Goal: Transaction & Acquisition: Download file/media

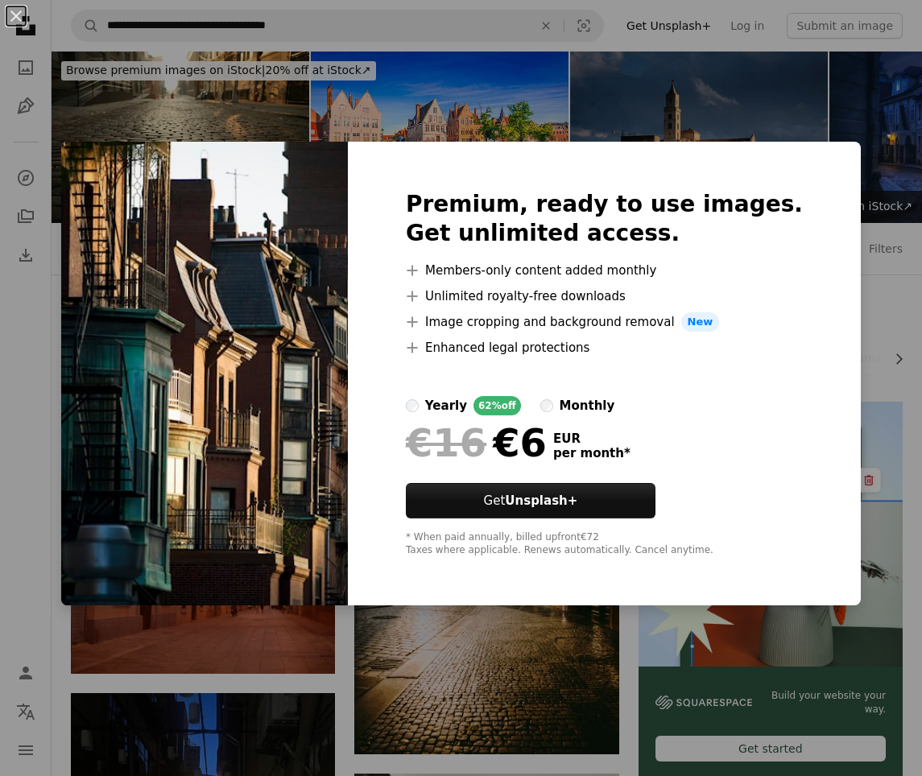
scroll to position [2995, 0]
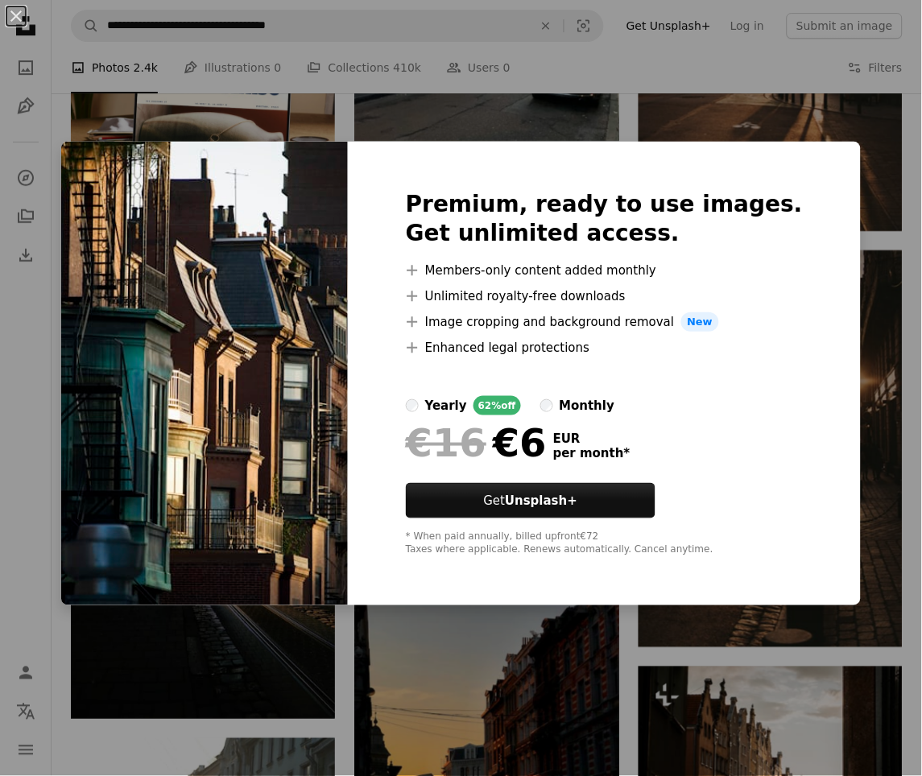
click at [752, 168] on div "Premium, ready to use images. Get unlimited access. A plus sign Members-only co…" at bounding box center [604, 374] width 513 height 464
click at [749, 114] on div "An X shape Premium, ready to use images. Get unlimited access. A plus sign Memb…" at bounding box center [461, 388] width 922 height 776
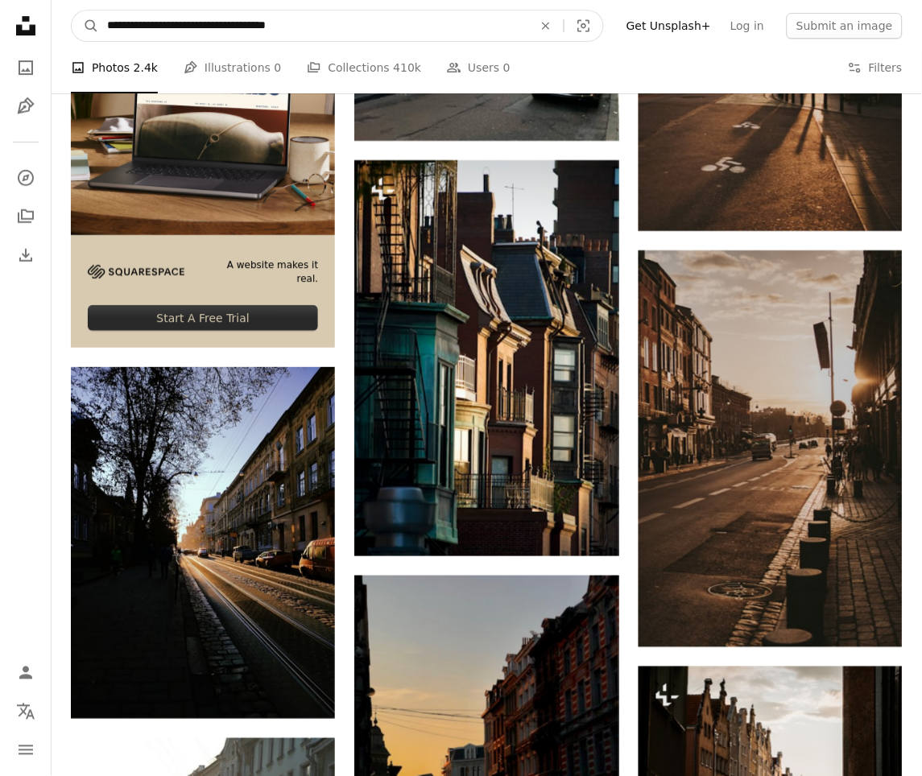
click at [147, 14] on input "**********" at bounding box center [313, 25] width 429 height 31
type input "**********"
click at [85, 25] on button "A magnifying glass" at bounding box center [85, 25] width 27 height 31
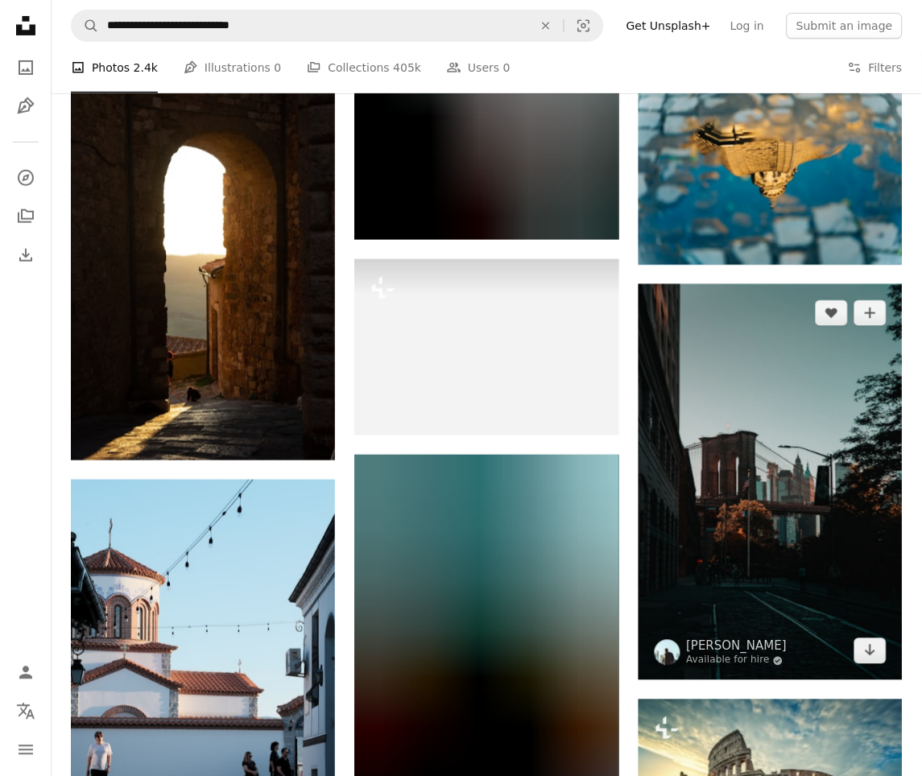
scroll to position [1125, 0]
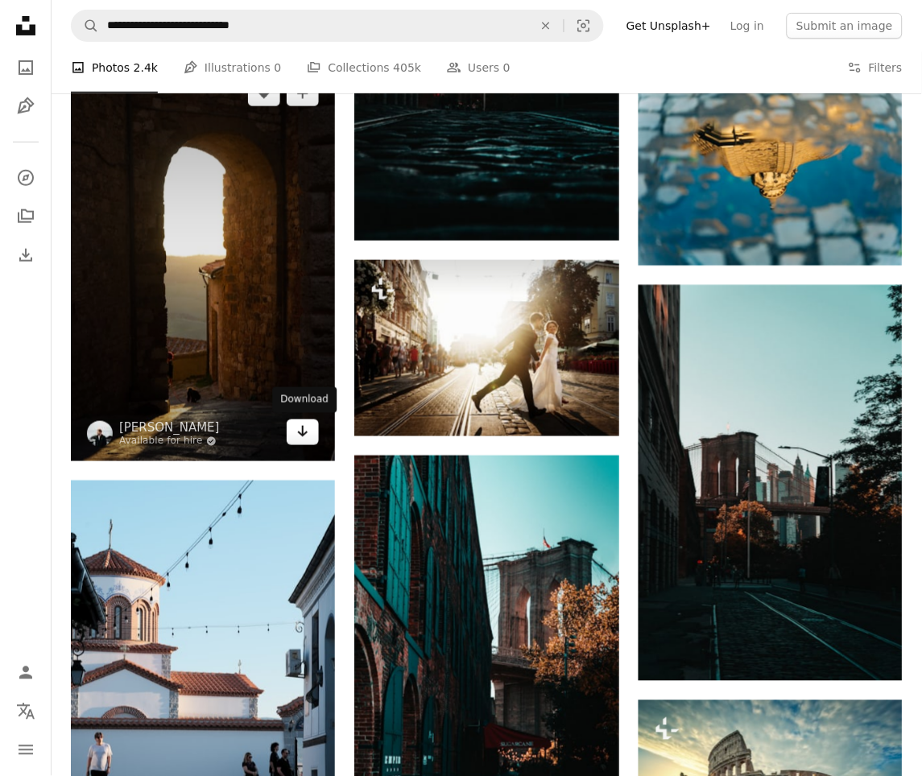
click at [304, 423] on icon "Arrow pointing down" at bounding box center [302, 431] width 13 height 19
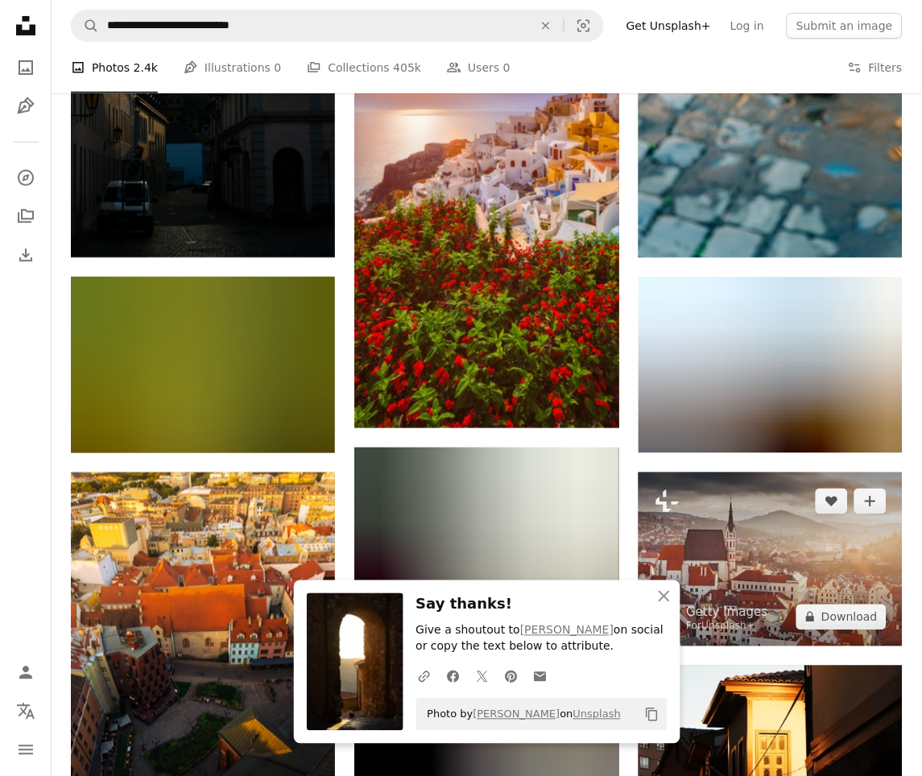
scroll to position [2057, 0]
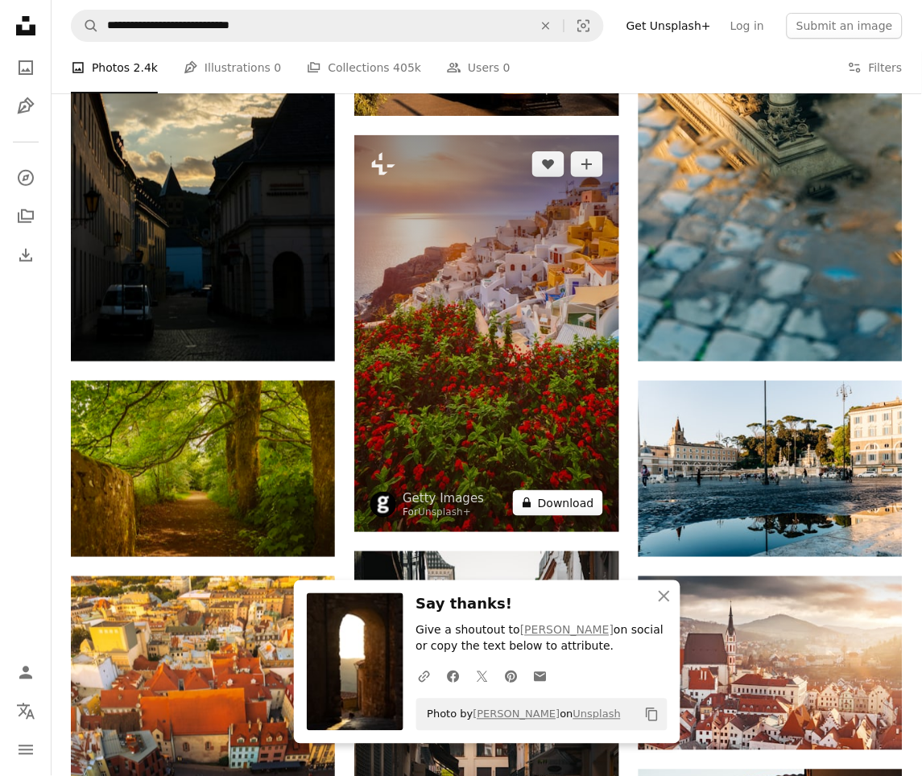
click at [575, 505] on button "A lock Download" at bounding box center [558, 503] width 90 height 26
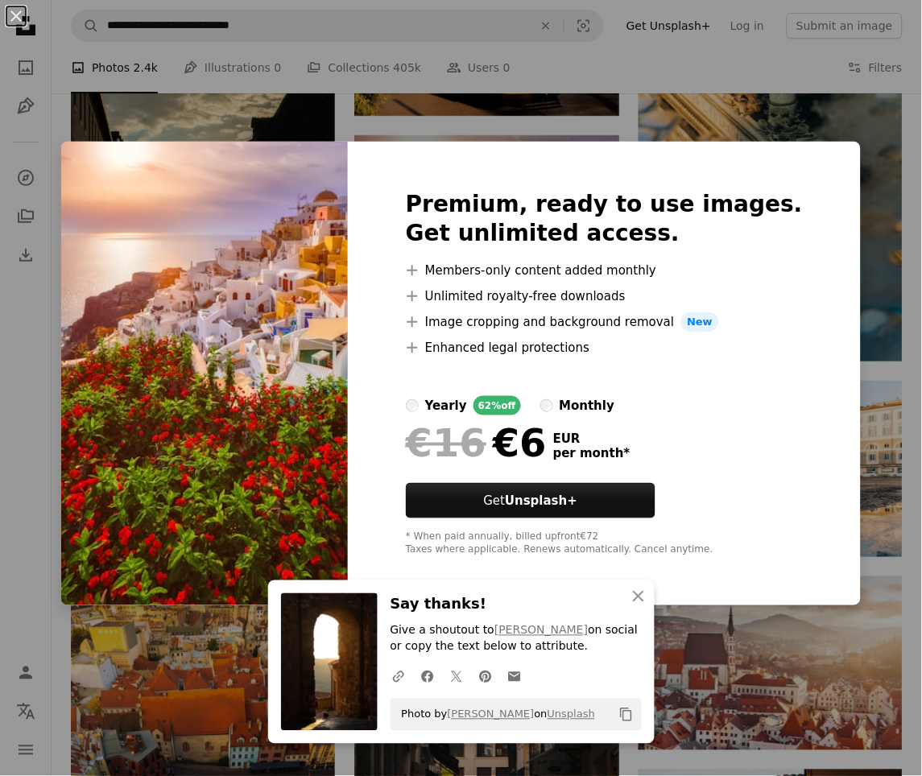
click at [738, 20] on div "An X shape Premium, ready to use images. Get unlimited access. A plus sign Memb…" at bounding box center [461, 388] width 922 height 776
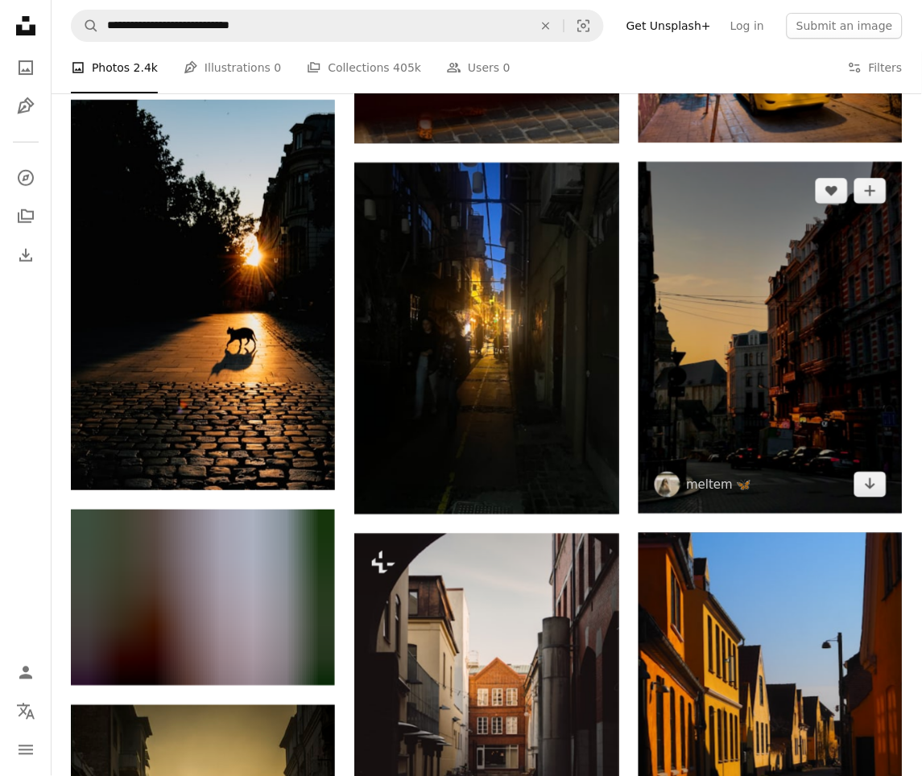
scroll to position [4107, 0]
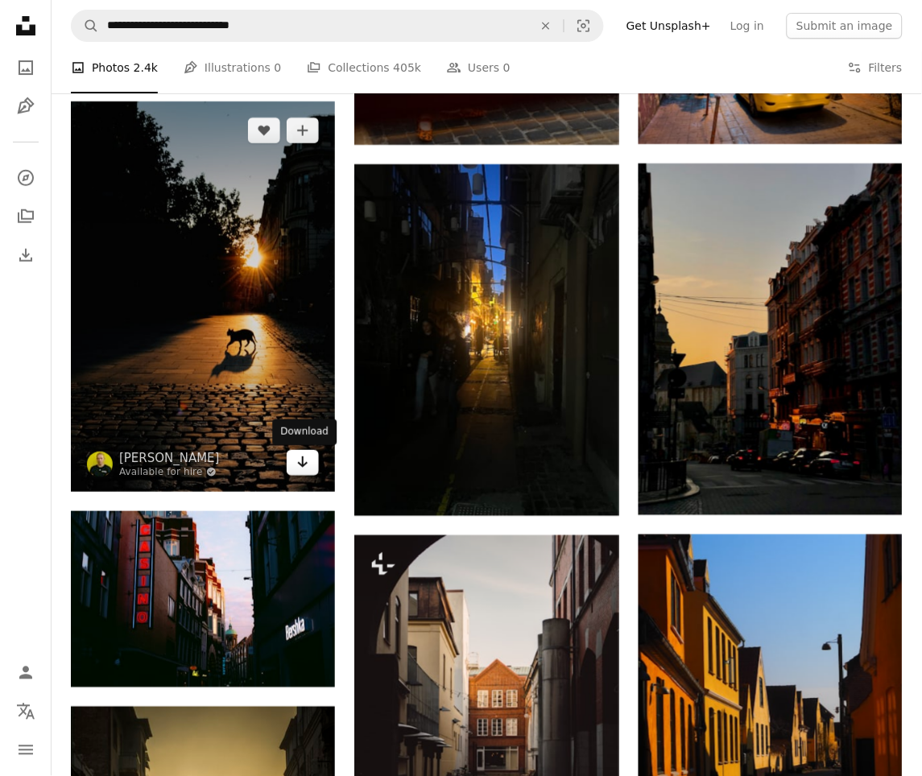
click at [298, 472] on icon "Arrow pointing down" at bounding box center [302, 462] width 13 height 19
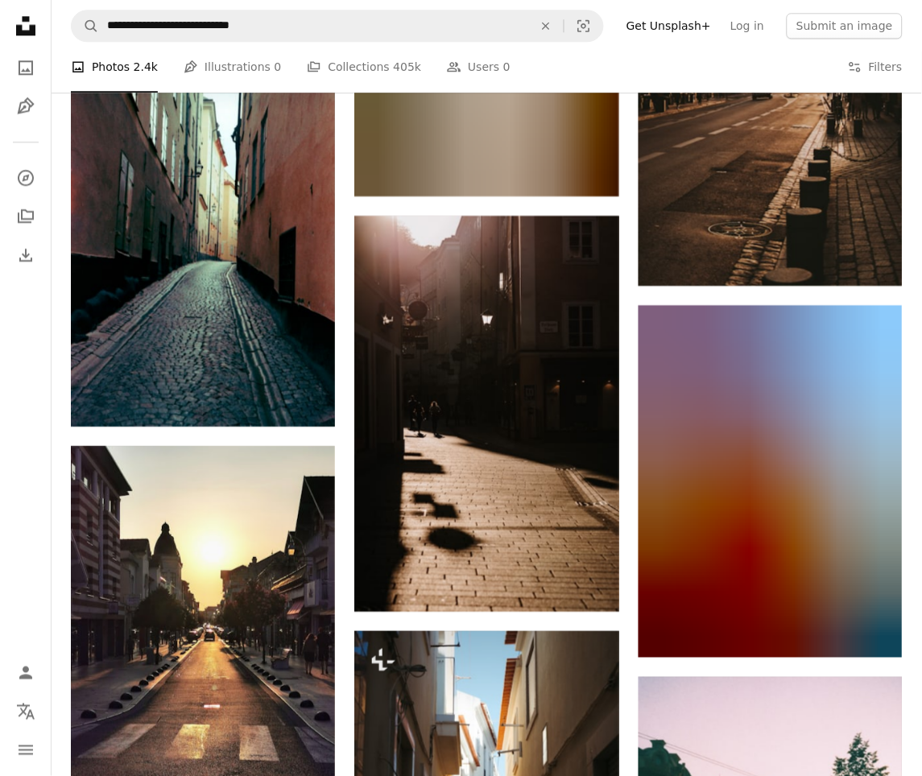
scroll to position [5955, 0]
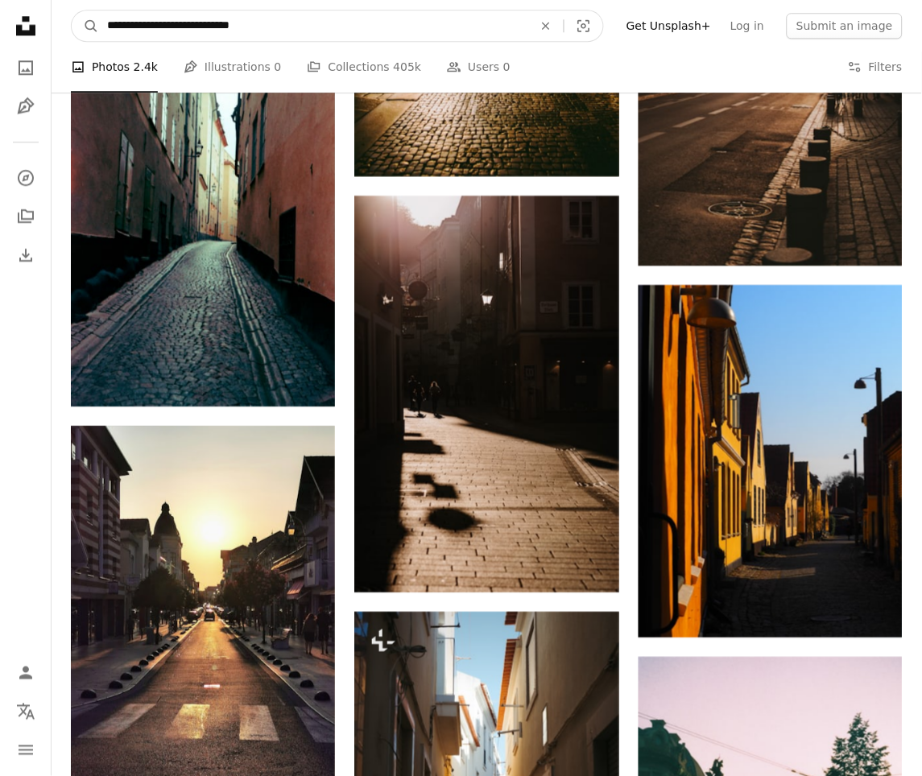
click at [474, 24] on input "**********" at bounding box center [313, 25] width 429 height 31
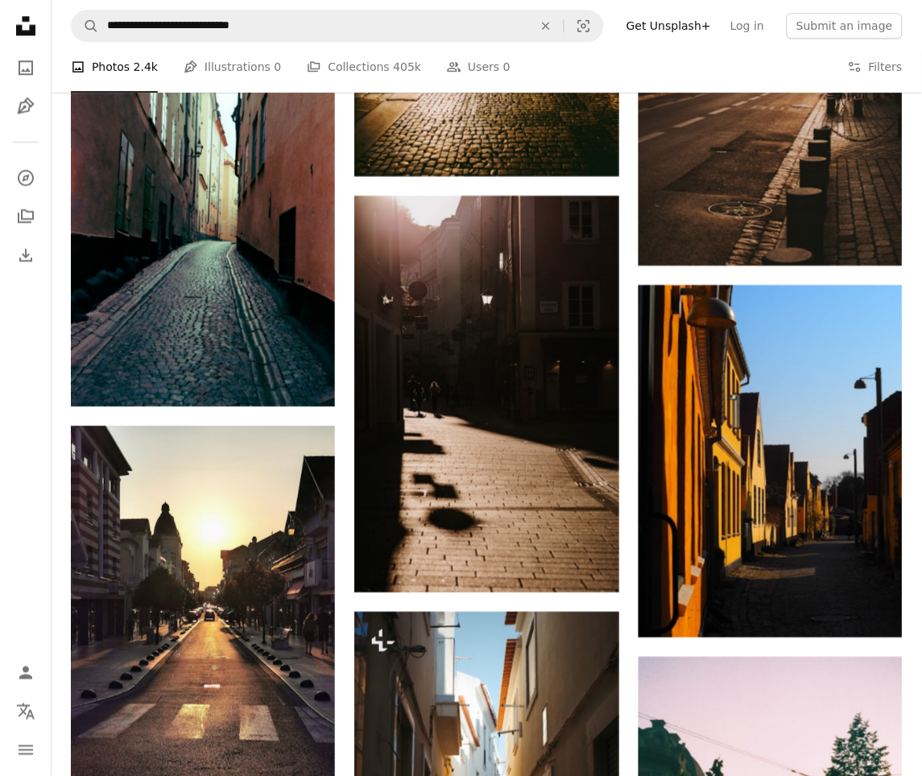
click at [203, 7] on nav "**********" at bounding box center [487, 26] width 870 height 52
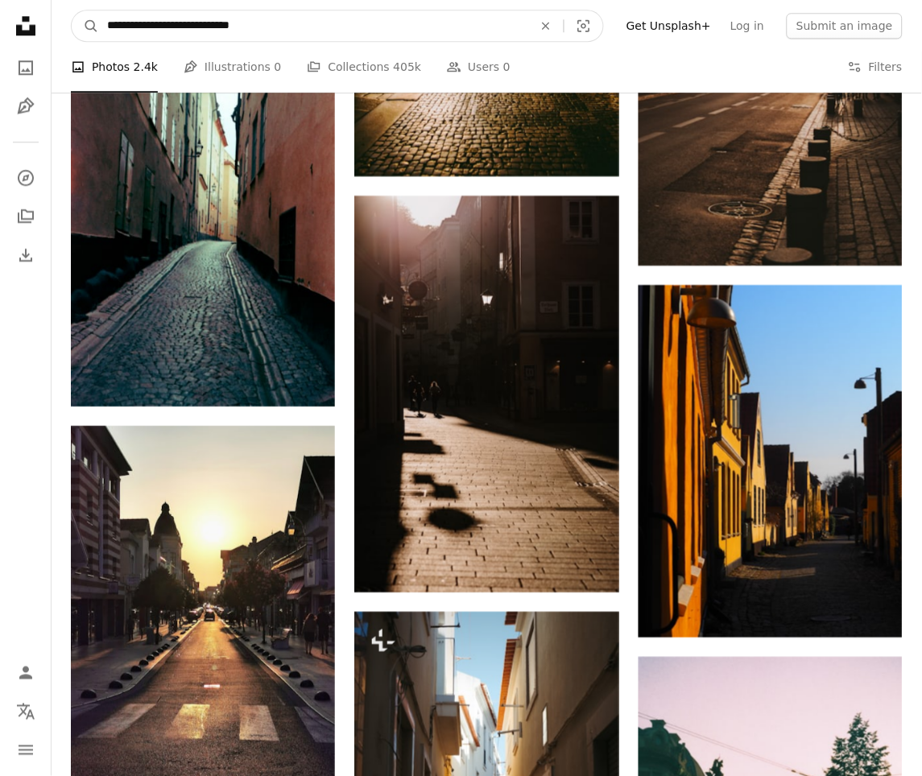
drag, startPoint x: 171, startPoint y: 29, endPoint x: 105, endPoint y: 23, distance: 66.3
click at [105, 23] on input "**********" at bounding box center [313, 25] width 429 height 31
type input "**********"
click at [85, 25] on button "A magnifying glass" at bounding box center [85, 25] width 27 height 31
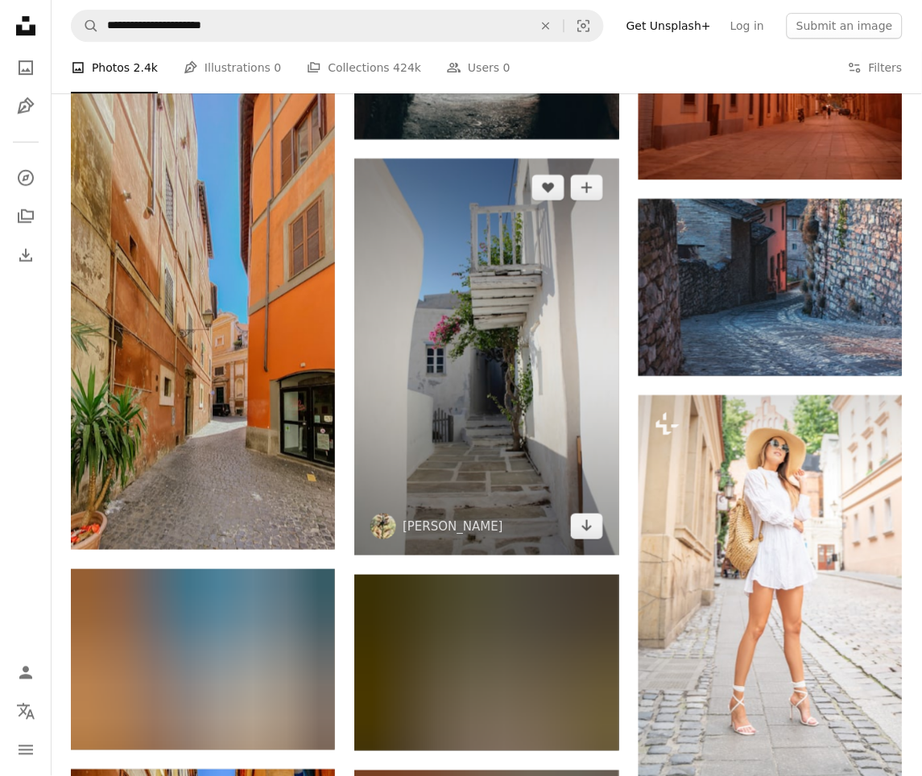
scroll to position [913, 0]
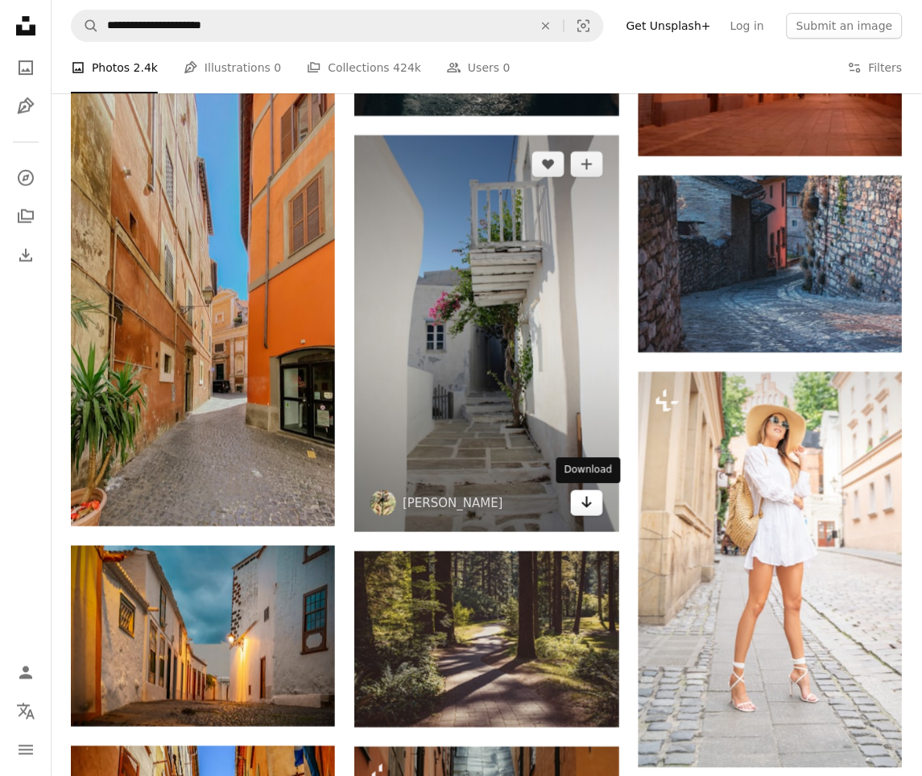
click at [584, 502] on icon "Arrow pointing down" at bounding box center [587, 502] width 13 height 19
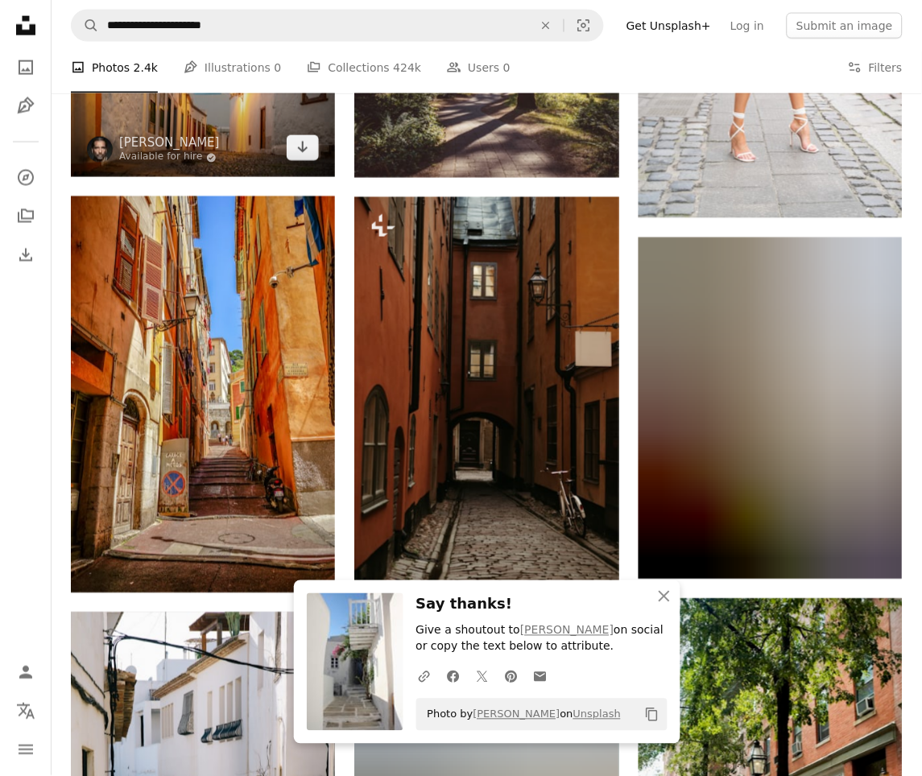
scroll to position [1466, 0]
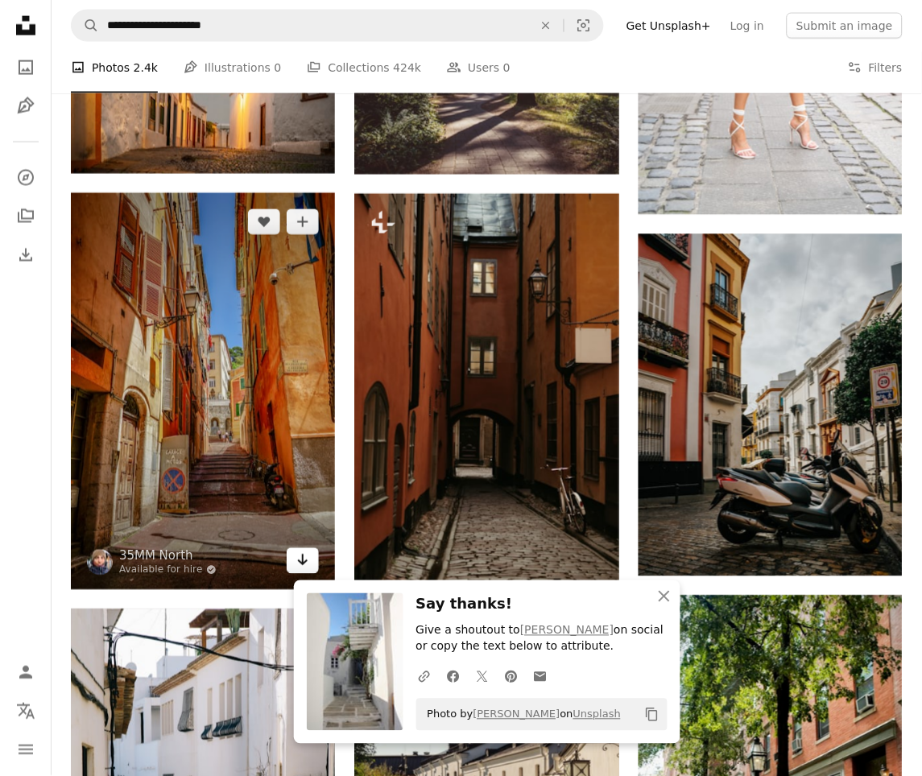
click at [302, 560] on icon "Arrow pointing down" at bounding box center [302, 560] width 13 height 19
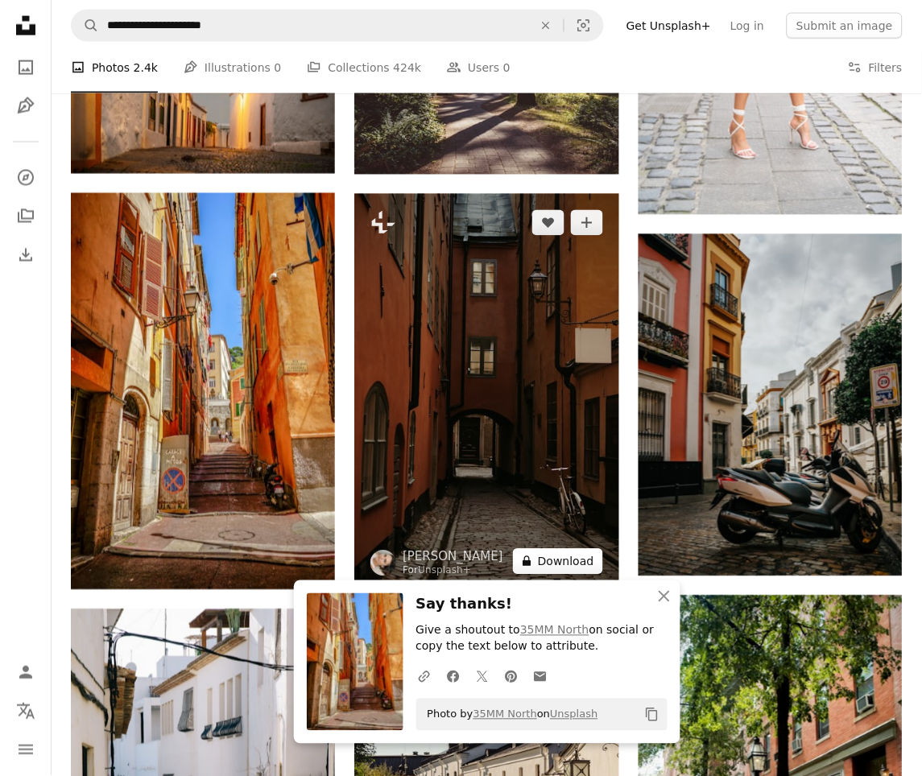
click at [578, 557] on button "A lock Download" at bounding box center [558, 562] width 90 height 26
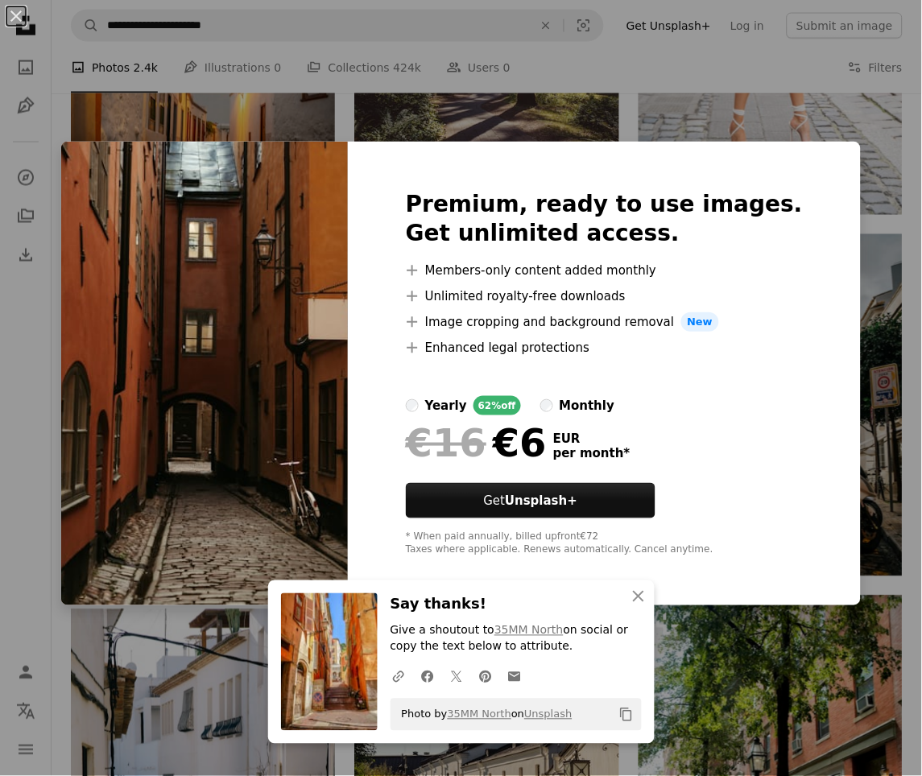
click at [812, 470] on div "Premium, ready to use images. Get unlimited access. A plus sign Members-only co…" at bounding box center [604, 374] width 513 height 464
click at [840, 460] on div "An X shape Premium, ready to use images. Get unlimited access. A plus sign Memb…" at bounding box center [461, 388] width 922 height 776
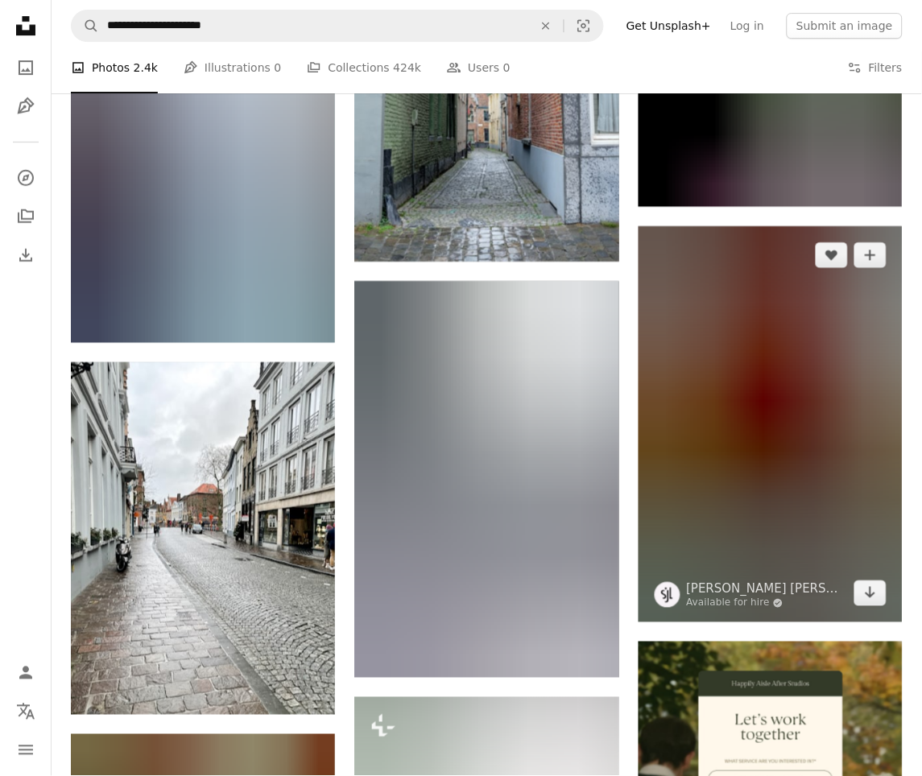
scroll to position [5120, 0]
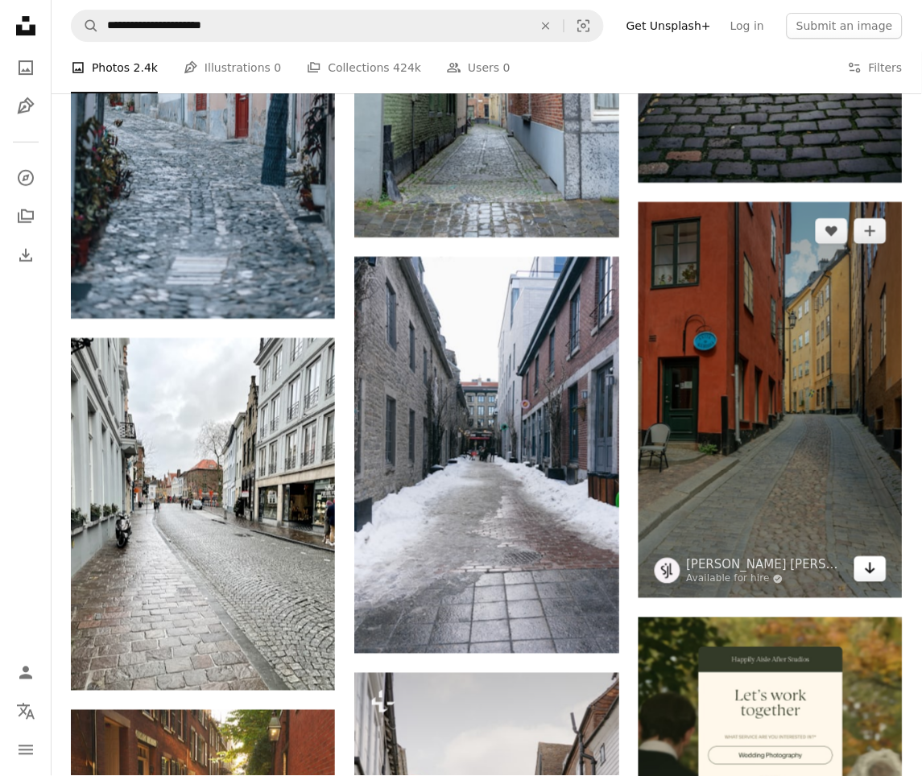
click at [865, 570] on icon "Arrow pointing down" at bounding box center [870, 568] width 13 height 19
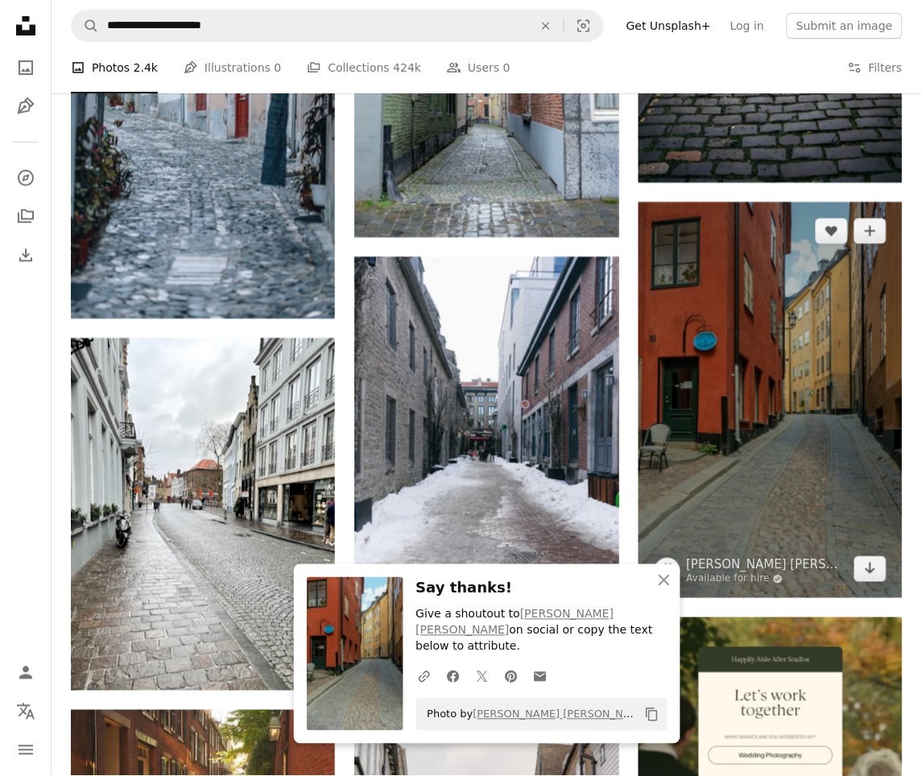
click at [841, 449] on img at bounding box center [771, 400] width 264 height 397
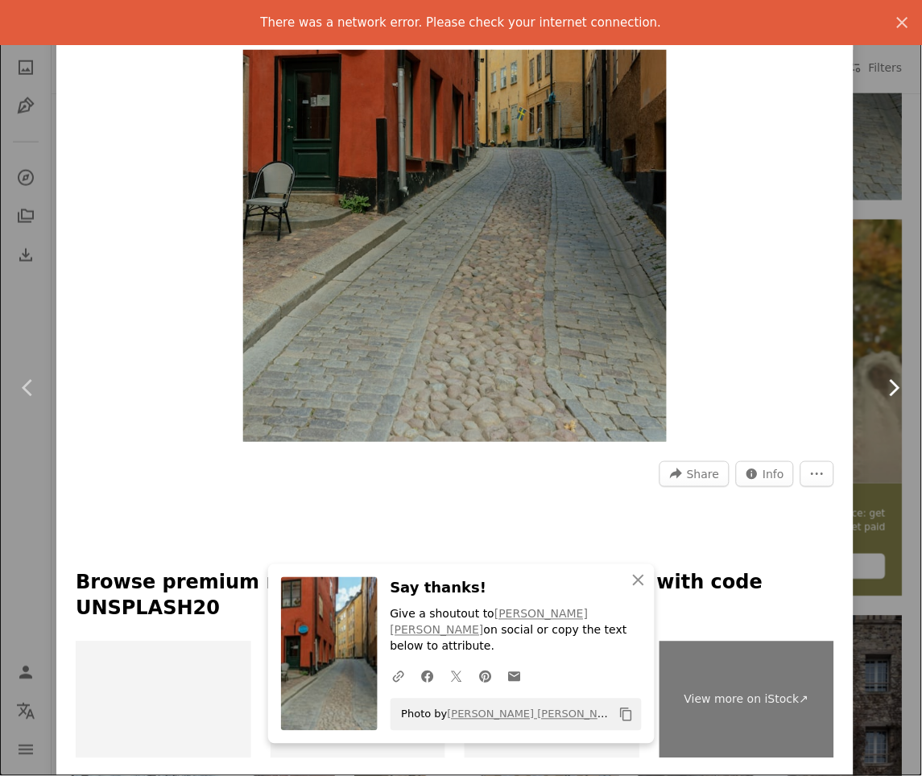
scroll to position [265, 0]
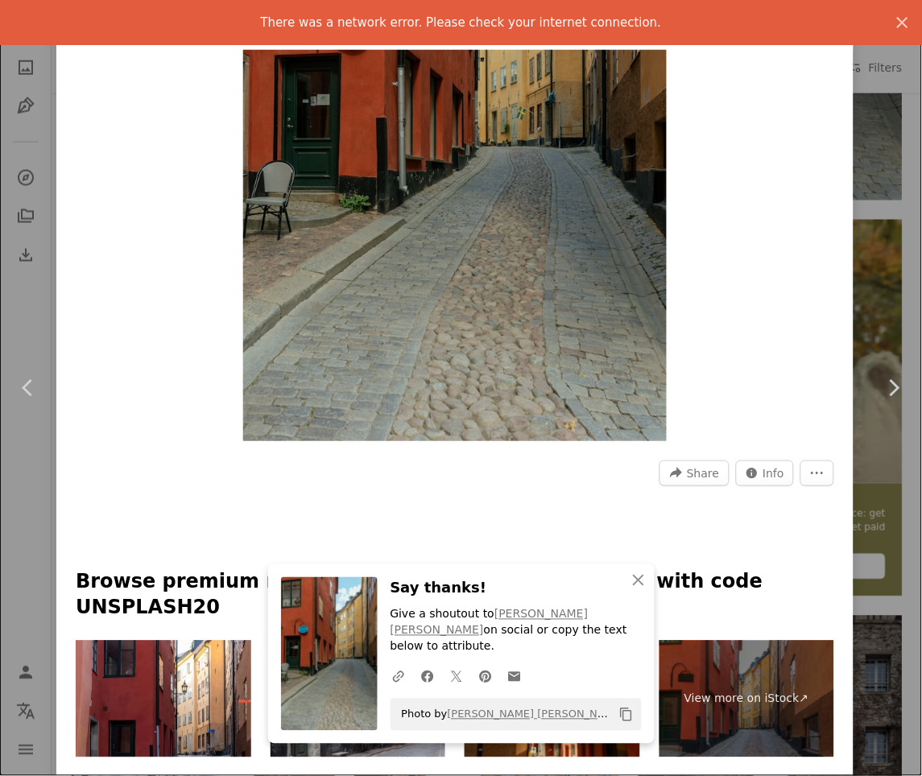
click at [895, 155] on div "An X shape Chevron left Chevron right [PERSON_NAME] [PERSON_NAME] Available for…" at bounding box center [461, 388] width 922 height 776
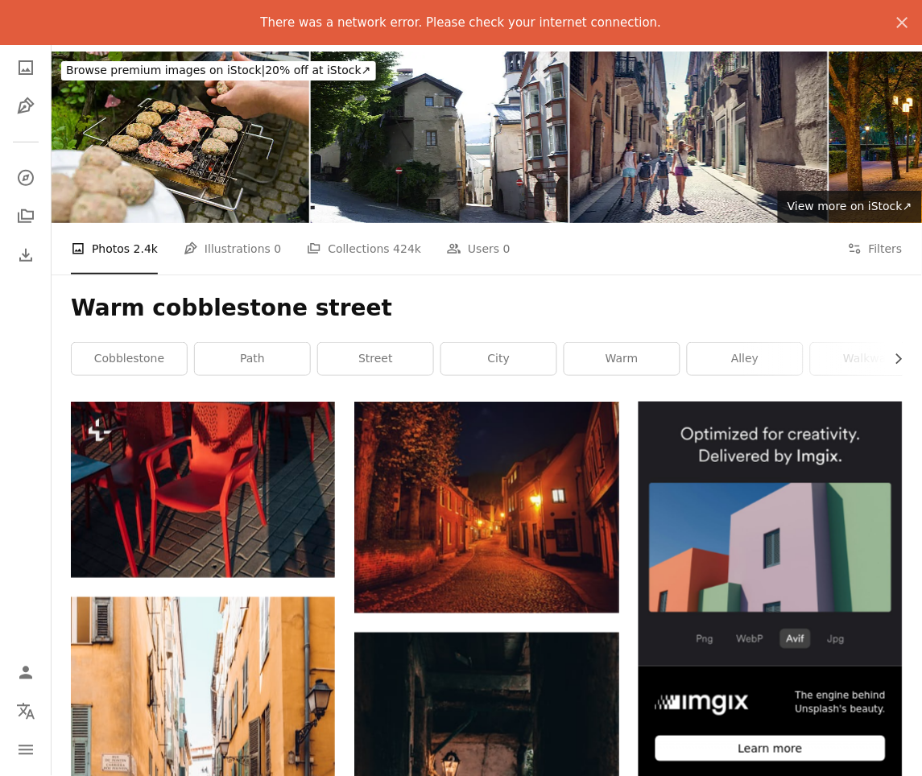
click at [102, 72] on span "Browse premium images on iStock |" at bounding box center [165, 70] width 199 height 13
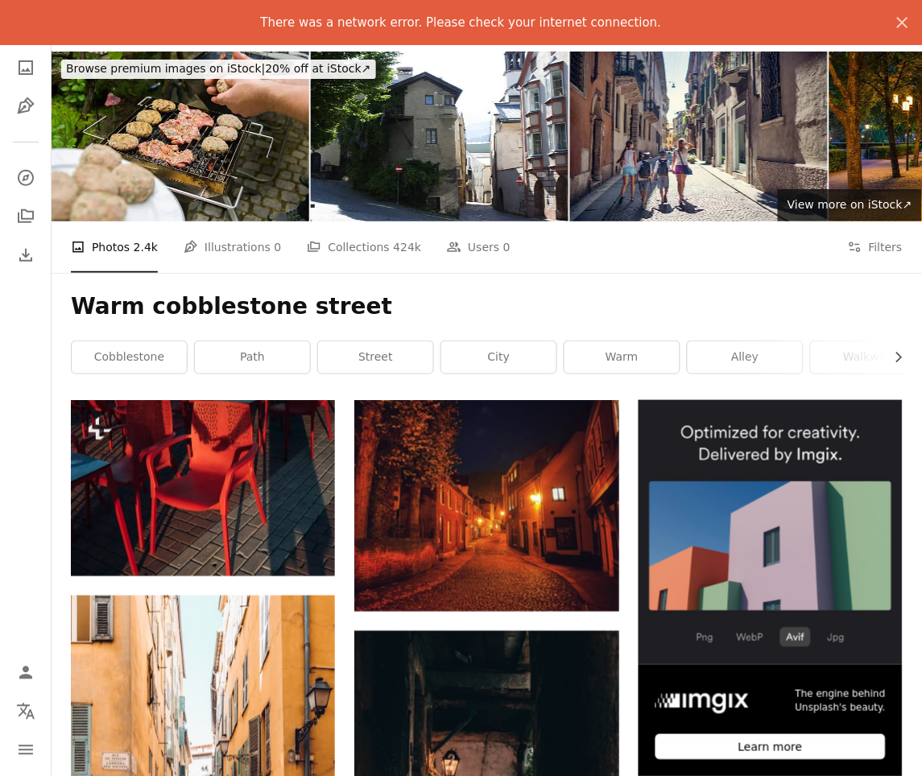
click at [257, 312] on h1 "Warm cobblestone street" at bounding box center [487, 306] width 832 height 29
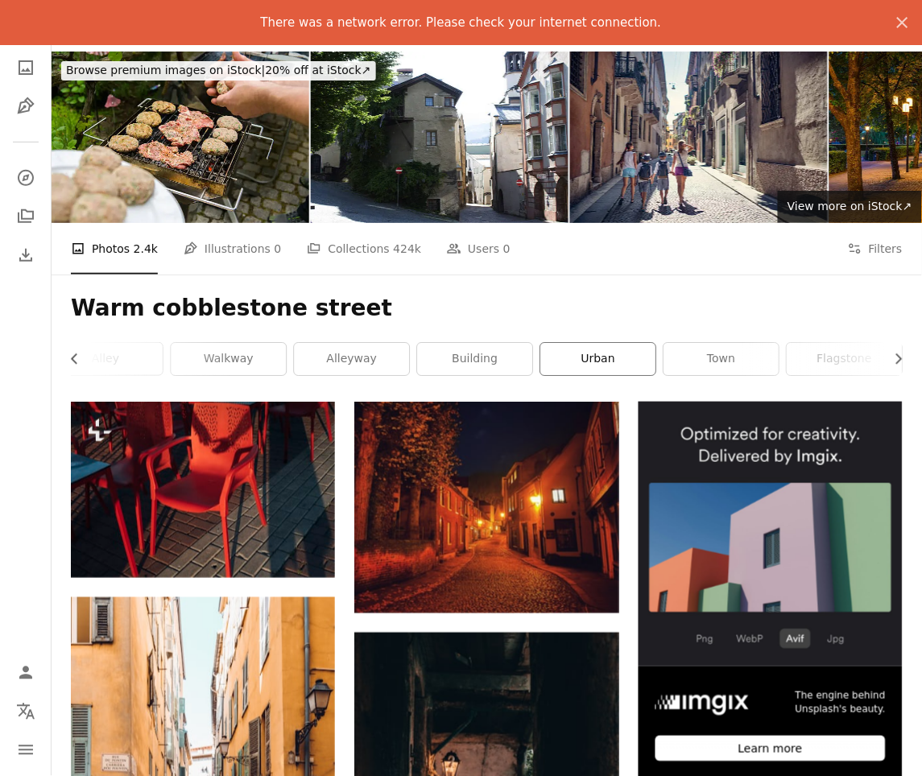
scroll to position [0, 639]
click at [506, 364] on link "building" at bounding box center [475, 359] width 115 height 32
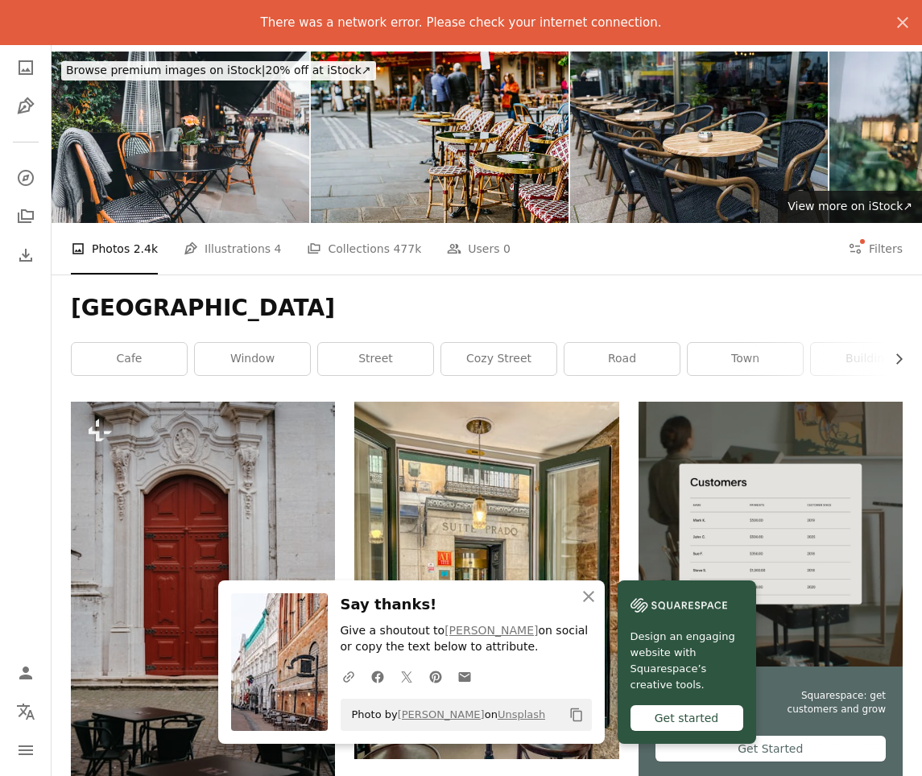
scroll to position [7516, 0]
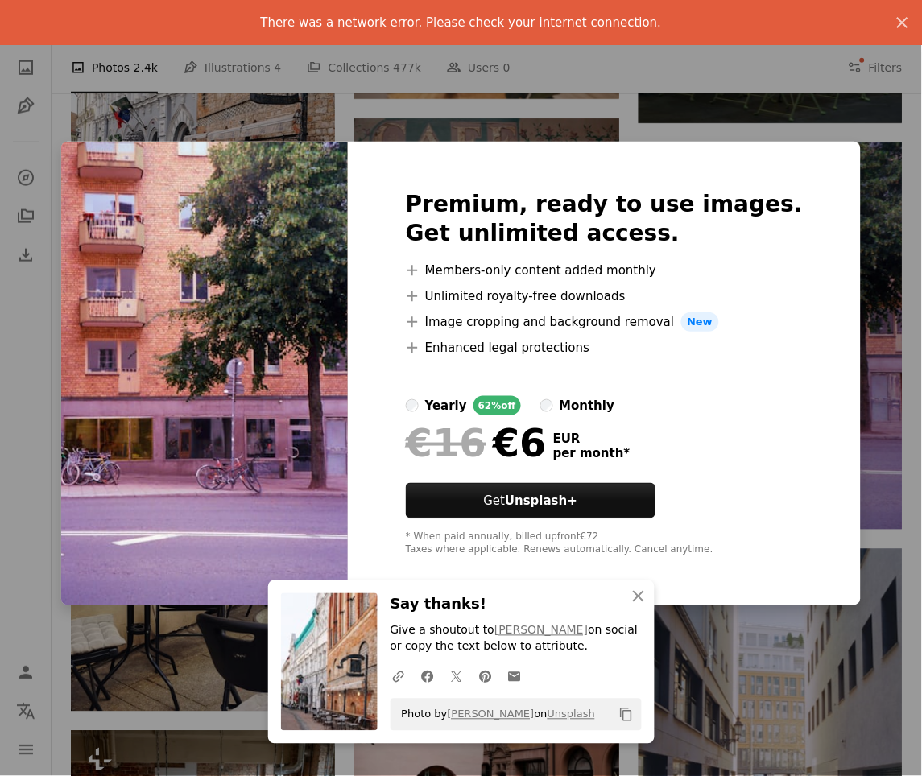
click at [876, 96] on div "An X shape Premium, ready to use images. Get unlimited access. A plus sign Memb…" at bounding box center [461, 388] width 922 height 776
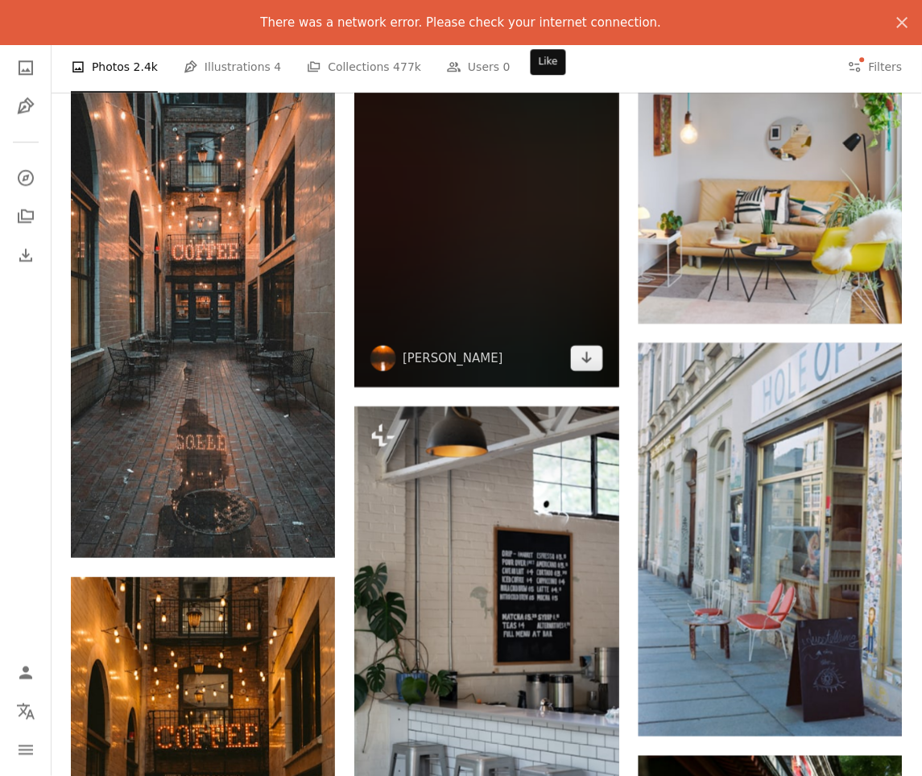
scroll to position [12235, 0]
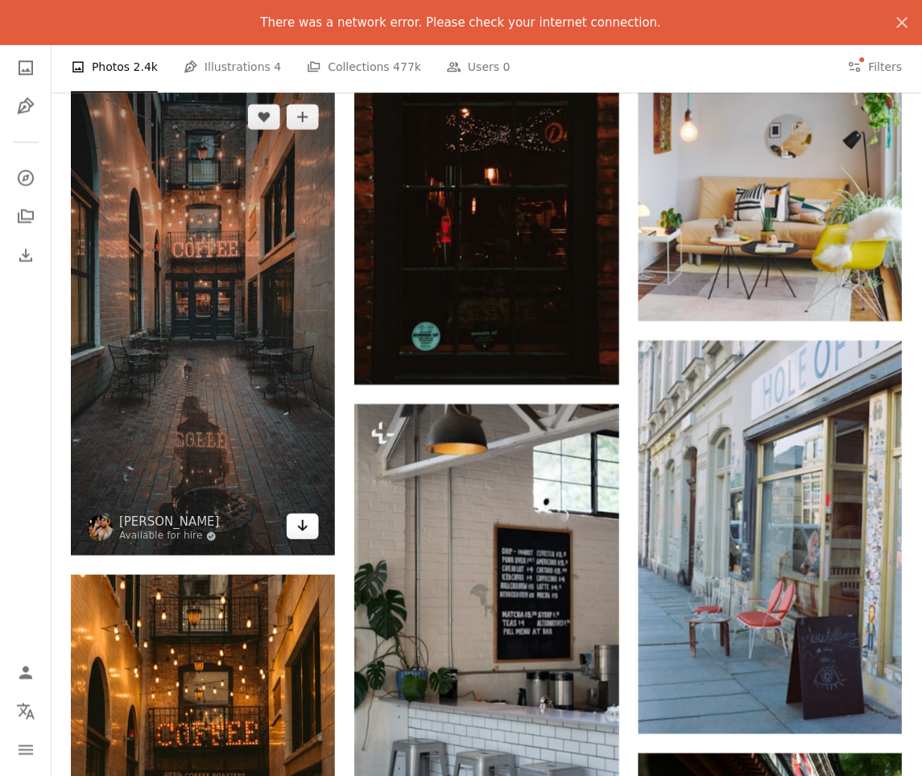
click at [296, 535] on icon "Arrow pointing down" at bounding box center [302, 525] width 13 height 19
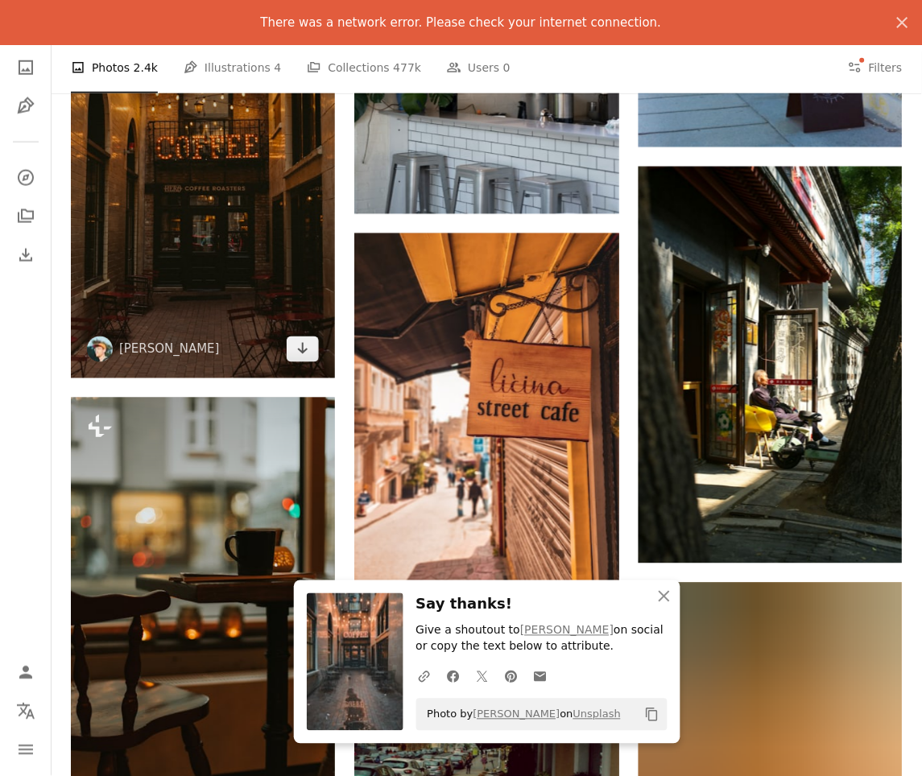
scroll to position [12829, 0]
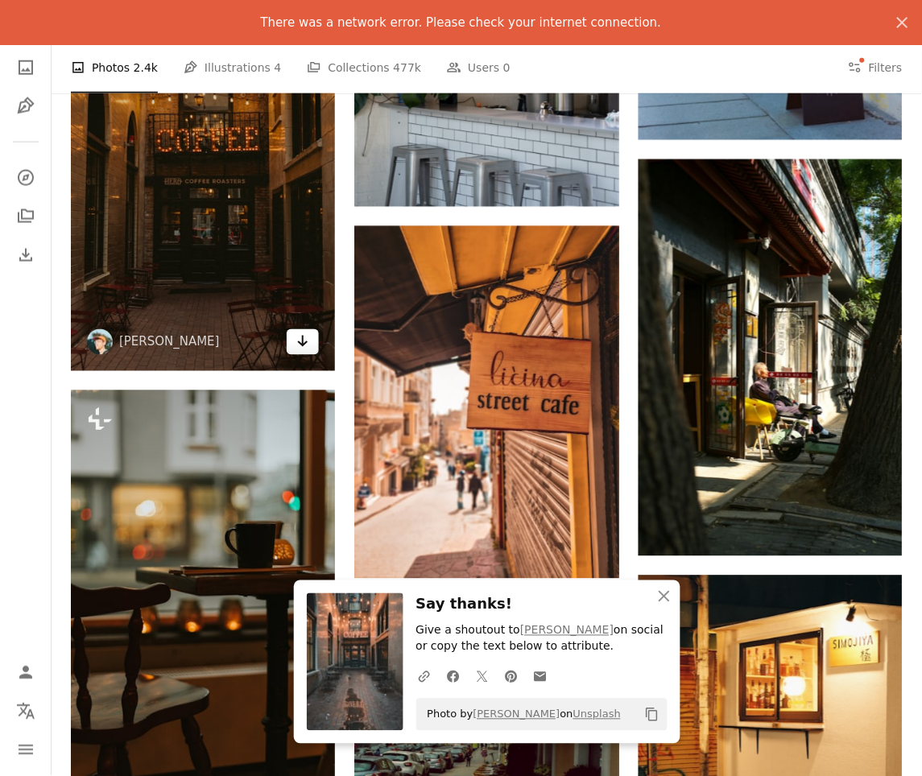
click at [301, 355] on link "Arrow pointing down" at bounding box center [303, 342] width 32 height 26
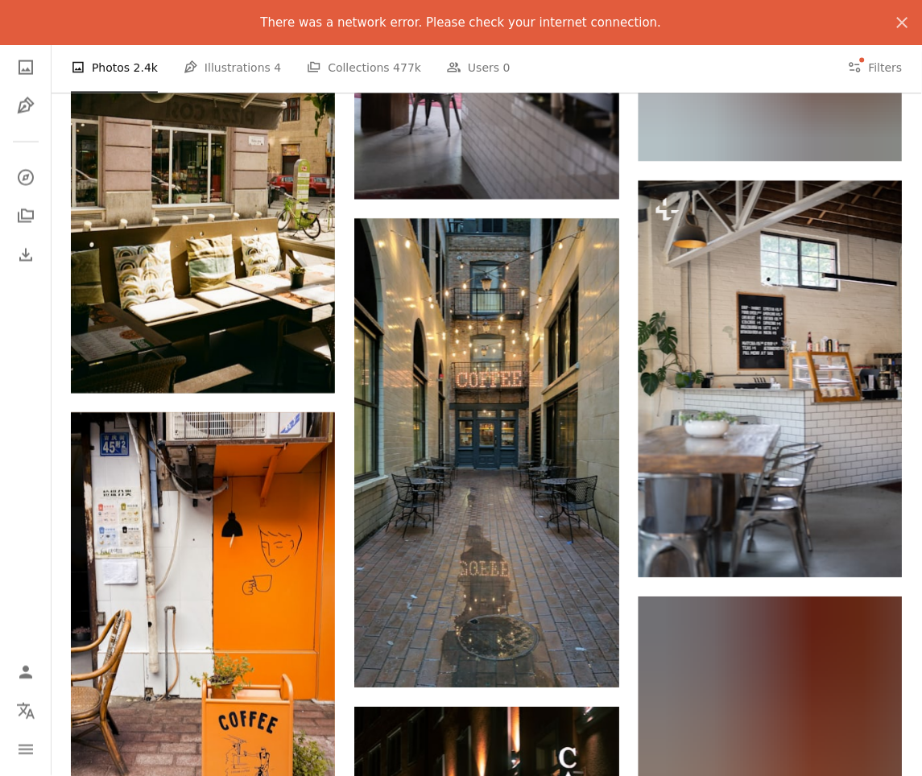
scroll to position [13866, 0]
